Goal: Find specific page/section: Find specific page/section

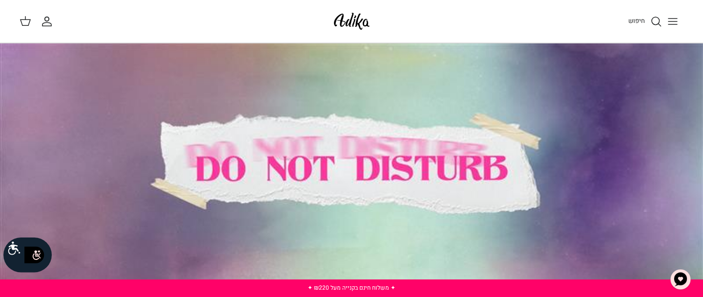
click at [676, 23] on icon "Toggle menu" at bounding box center [673, 22] width 12 height 12
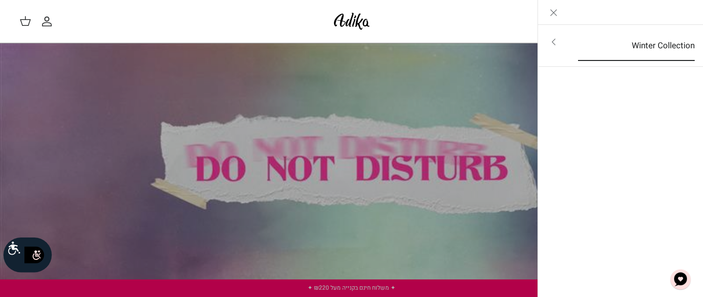
click at [684, 42] on link "Winter Collection" at bounding box center [636, 46] width 134 height 30
click at [690, 42] on link "לכל הפריטים" at bounding box center [621, 43] width 156 height 24
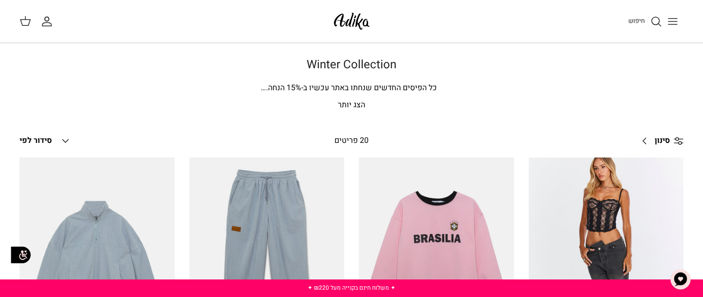
click at [65, 137] on icon "Down" at bounding box center [66, 141] width 12 height 12
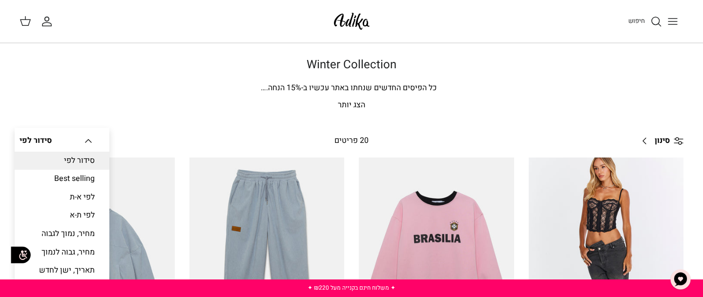
click at [153, 101] on p "הצג יותר" at bounding box center [352, 105] width 664 height 13
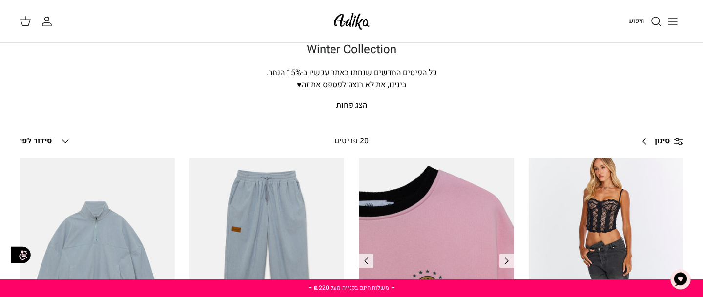
scroll to position [19, 0]
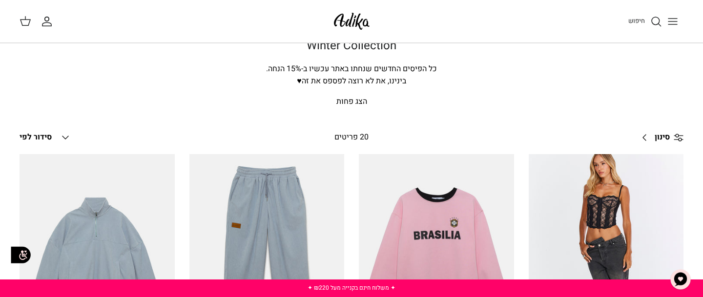
click at [644, 137] on link "סינון Right" at bounding box center [659, 137] width 48 height 23
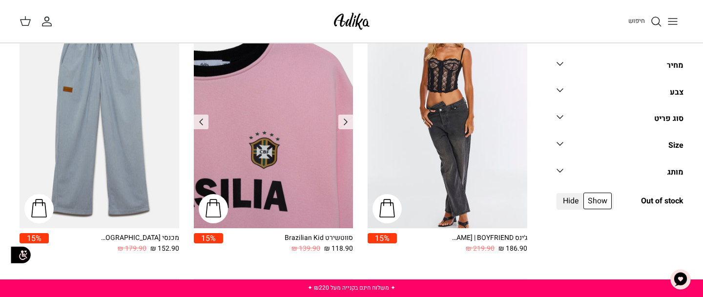
scroll to position [154, 0]
